Goal: Task Accomplishment & Management: Use online tool/utility

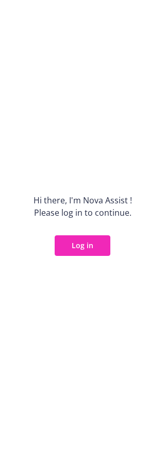
click at [88, 240] on button "Log in" at bounding box center [83, 245] width 56 height 21
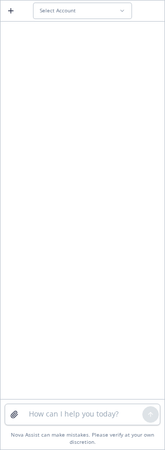
click at [62, 8] on span "Select Account" at bounding box center [58, 10] width 36 height 7
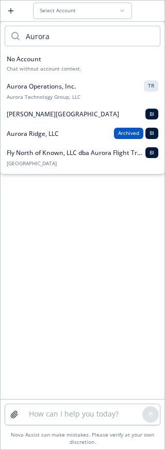
type input "Aurora"
click at [55, 93] on div "Aurora Operations, Inc. TR Aurora Technology Group, LLC" at bounding box center [82, 90] width 151 height 20
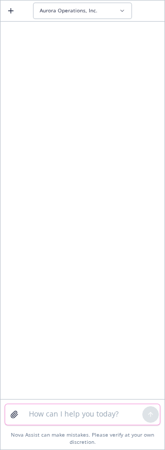
click at [57, 416] on textarea at bounding box center [82, 414] width 119 height 21
